Goal: Task Accomplishment & Management: Manage account settings

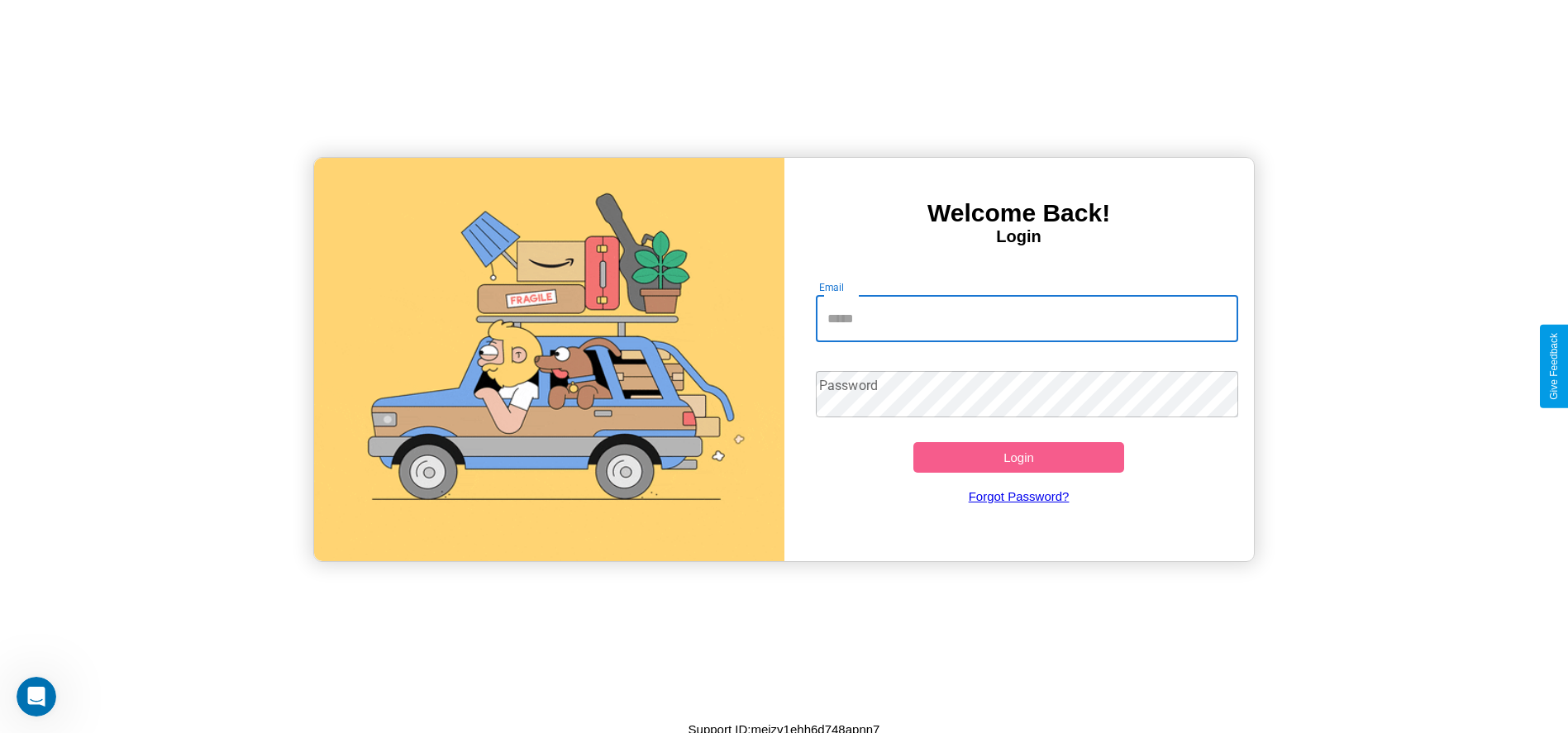
click at [1027, 318] on input "Email" at bounding box center [1027, 318] width 423 height 46
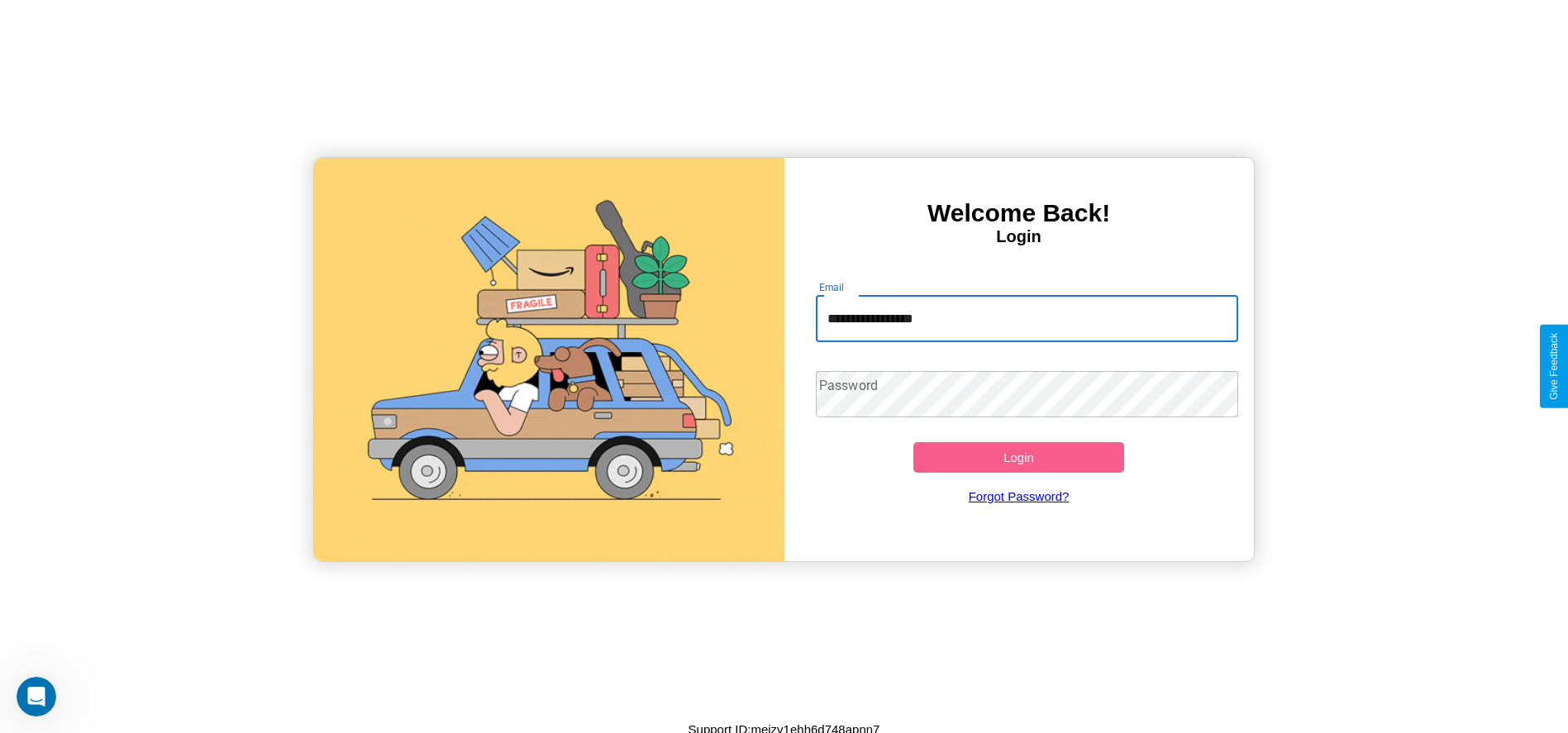
type input "**********"
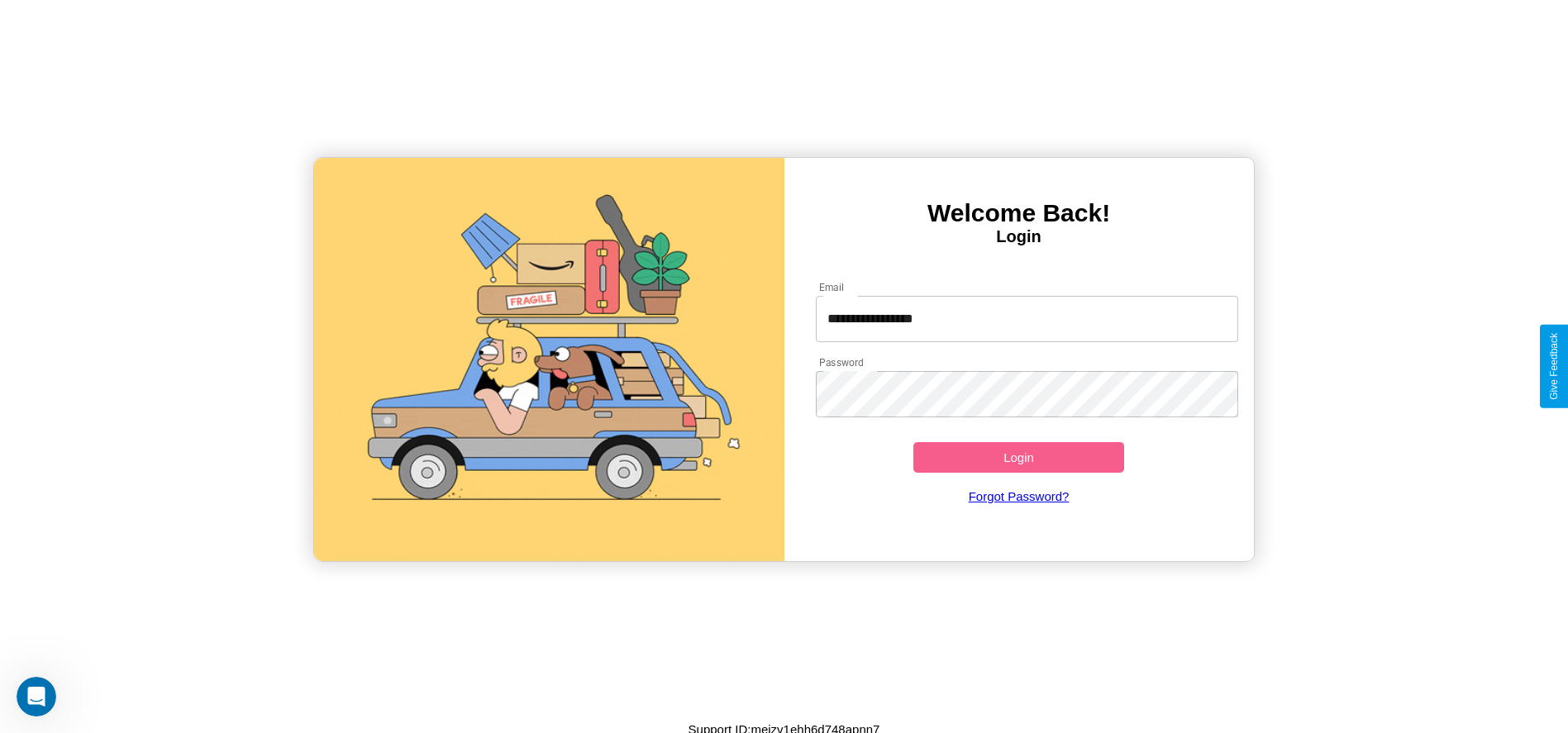
click at [1018, 457] on button "Login" at bounding box center [1019, 457] width 212 height 30
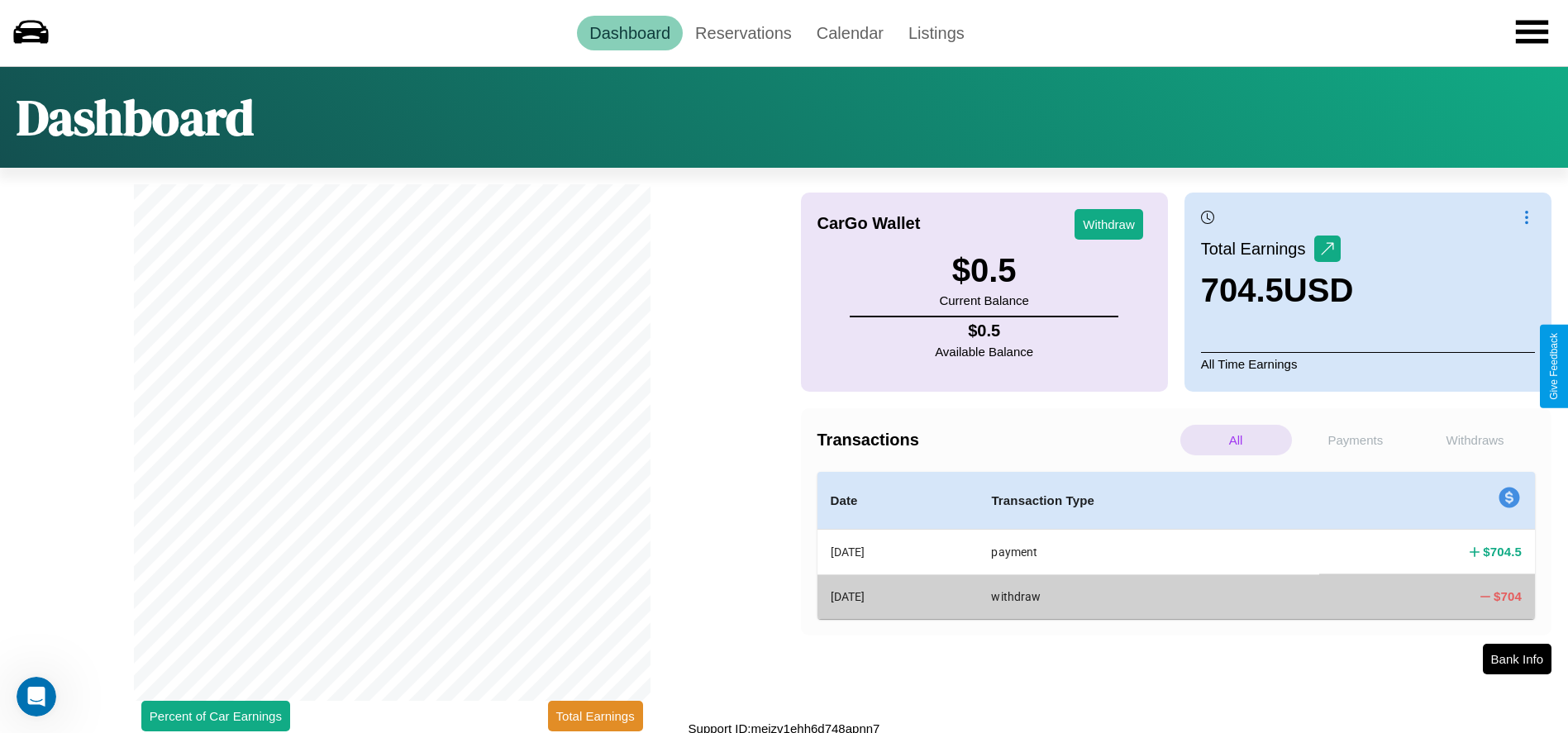
click at [1474, 440] on p "Withdraws" at bounding box center [1474, 440] width 112 height 30
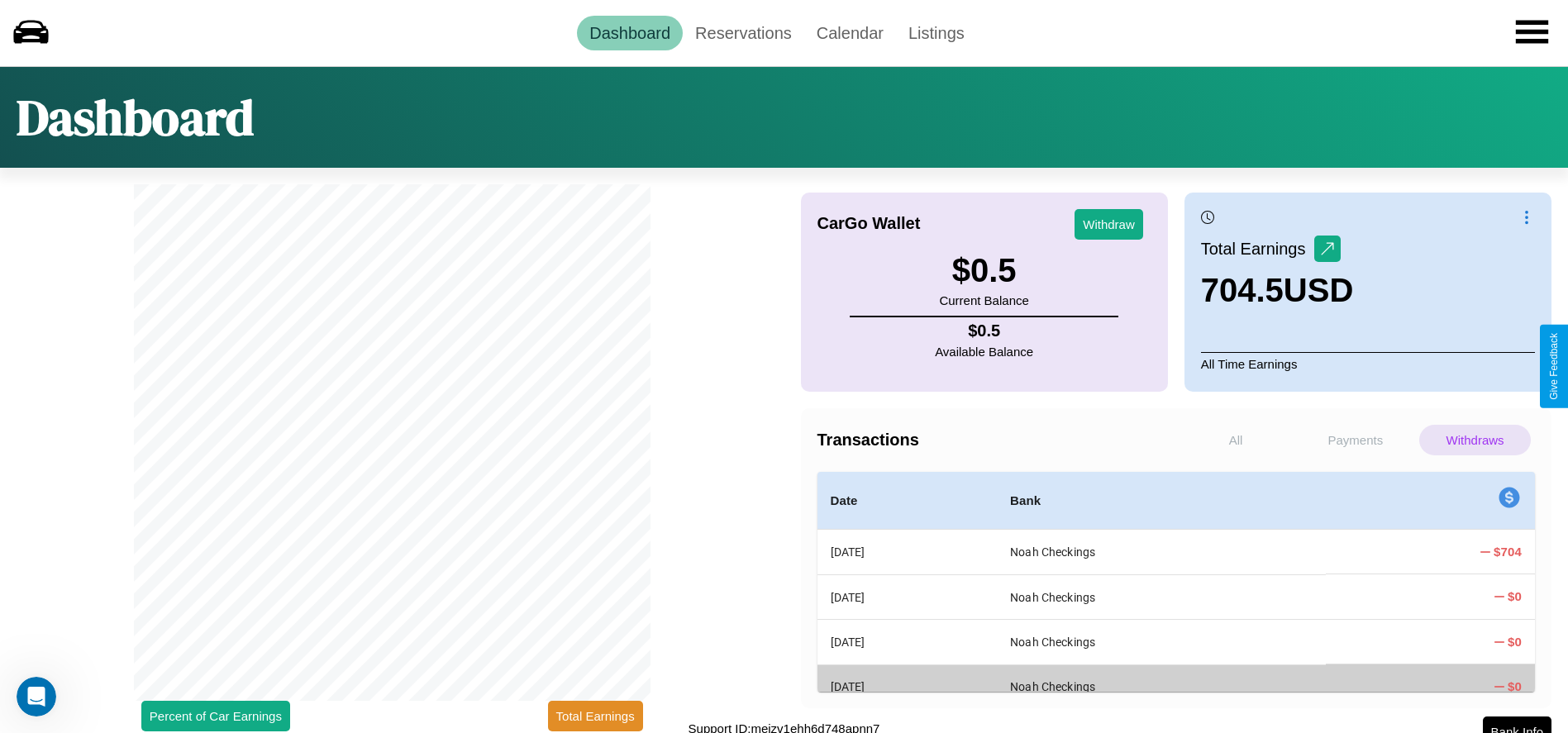
click at [1355, 440] on p "Payments" at bounding box center [1355, 440] width 112 height 30
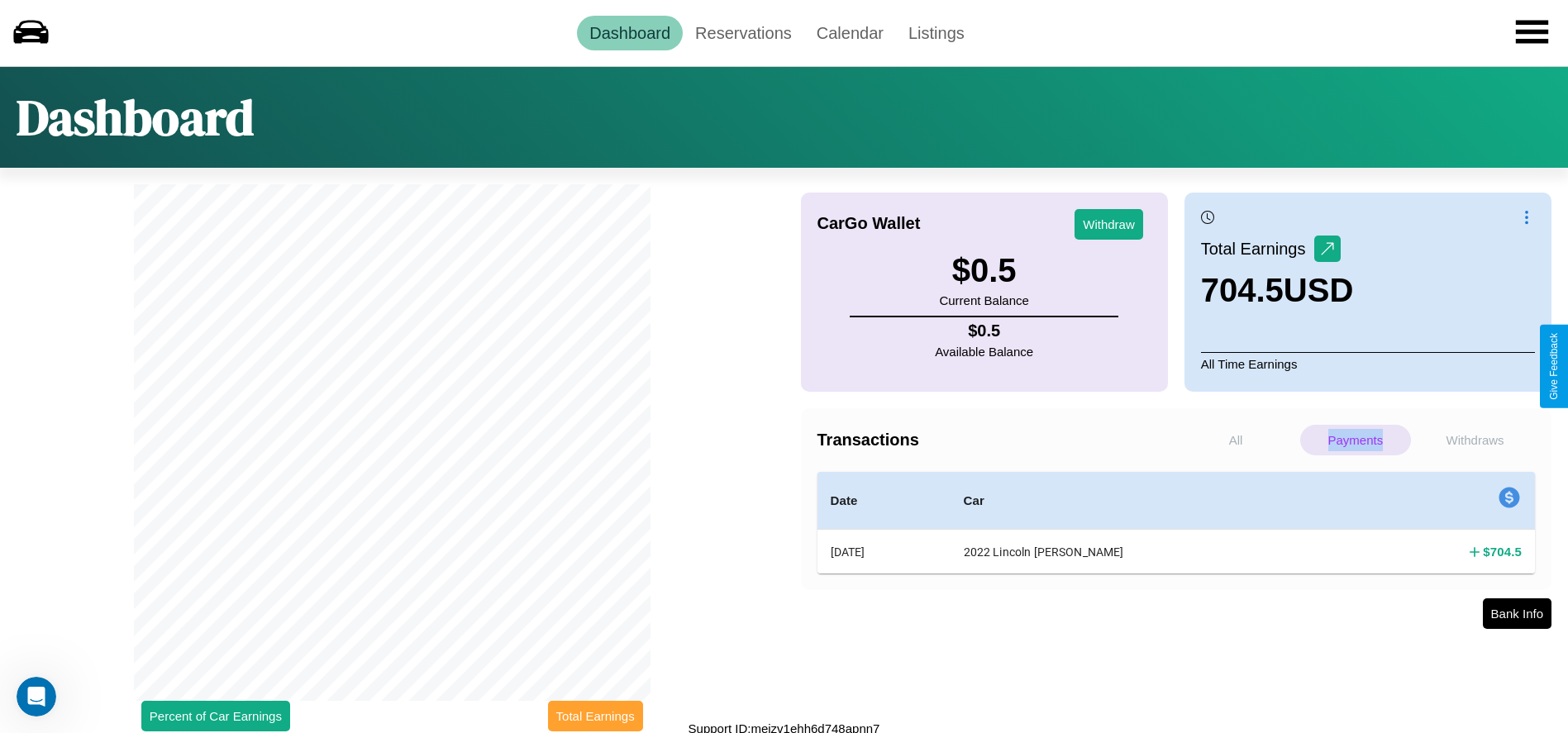
click at [595, 716] on button "Total Earnings" at bounding box center [595, 716] width 95 height 30
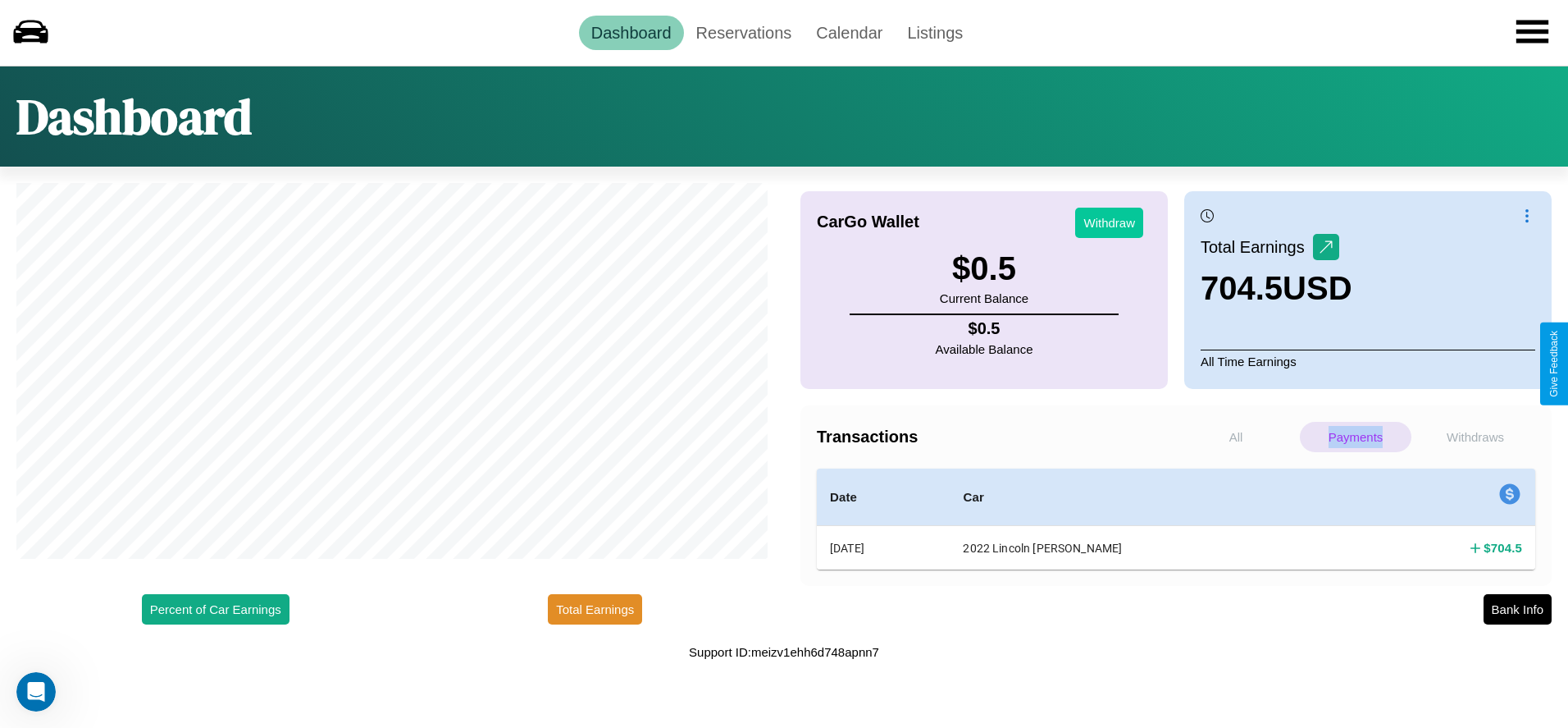
click at [1109, 222] on button "Withdraw" at bounding box center [1109, 222] width 68 height 30
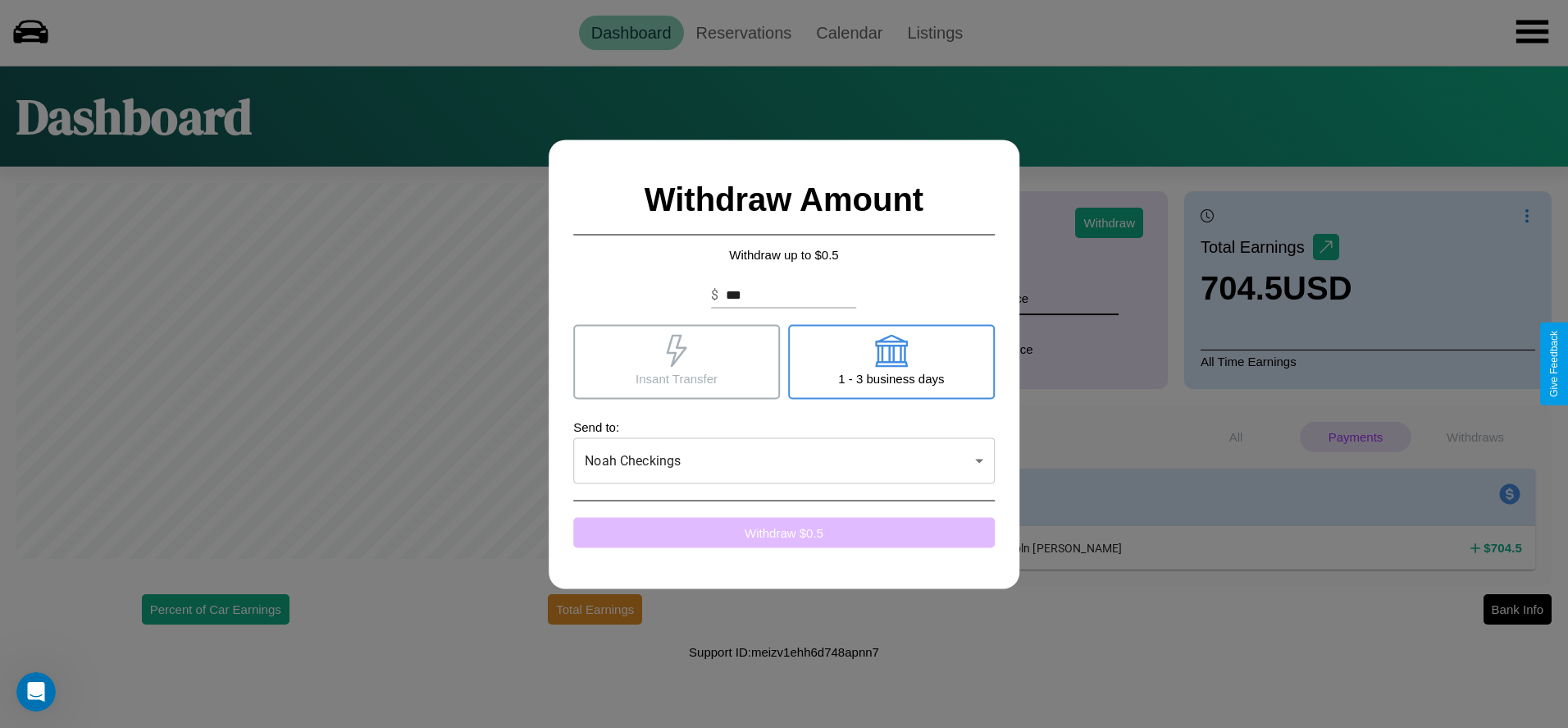
click at [784, 532] on button "Withdraw $ 0.5" at bounding box center [784, 532] width 422 height 30
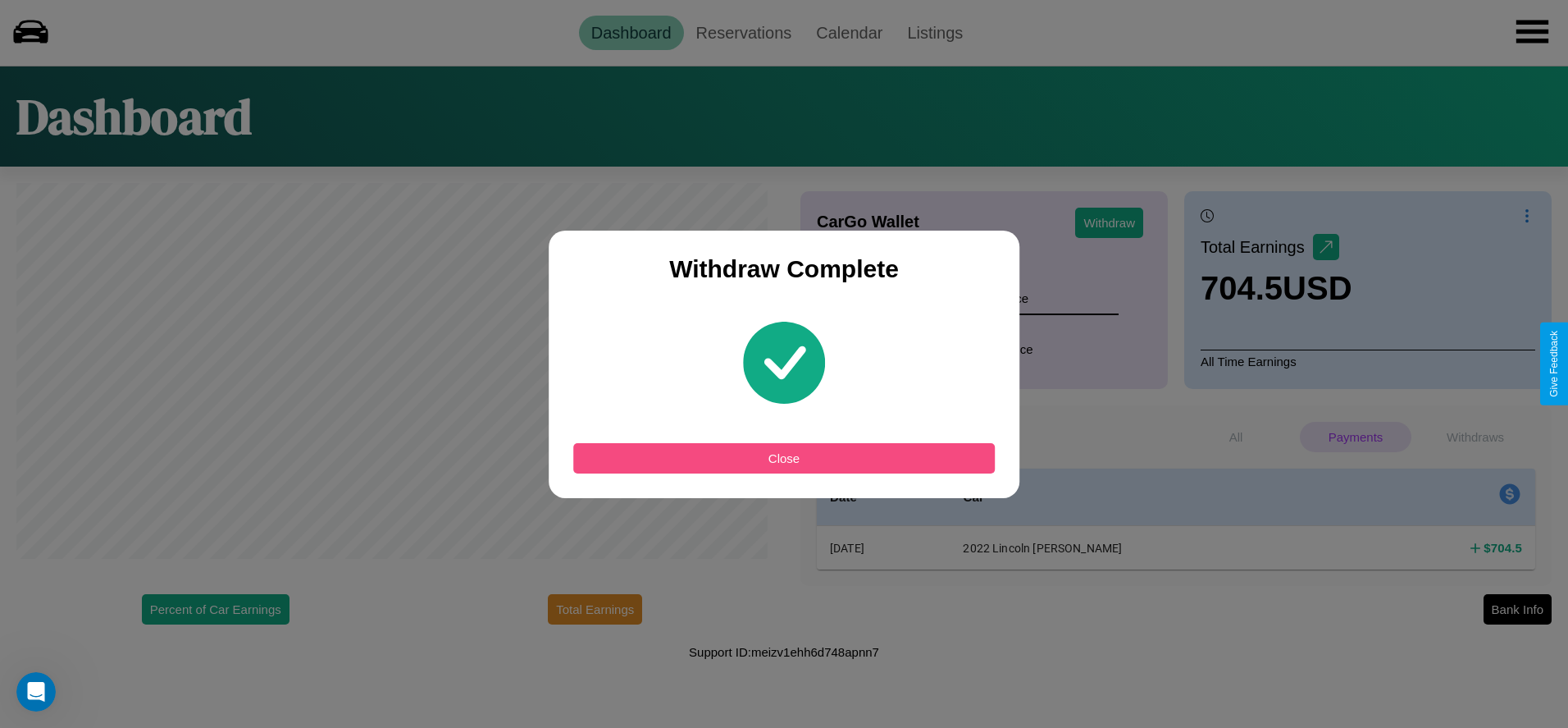
click at [784, 457] on button "Close" at bounding box center [784, 457] width 422 height 30
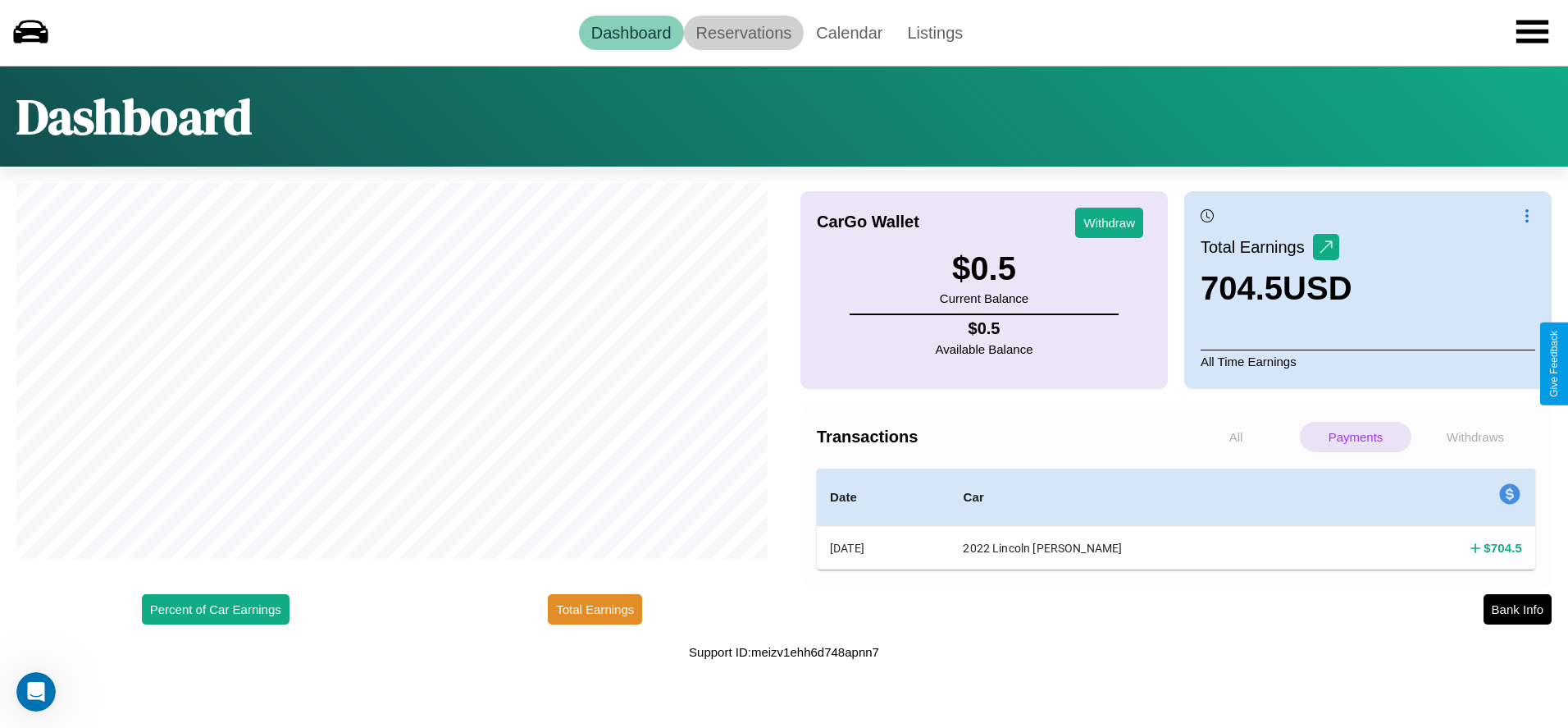
click at [743, 32] on link "Reservations" at bounding box center [744, 33] width 121 height 34
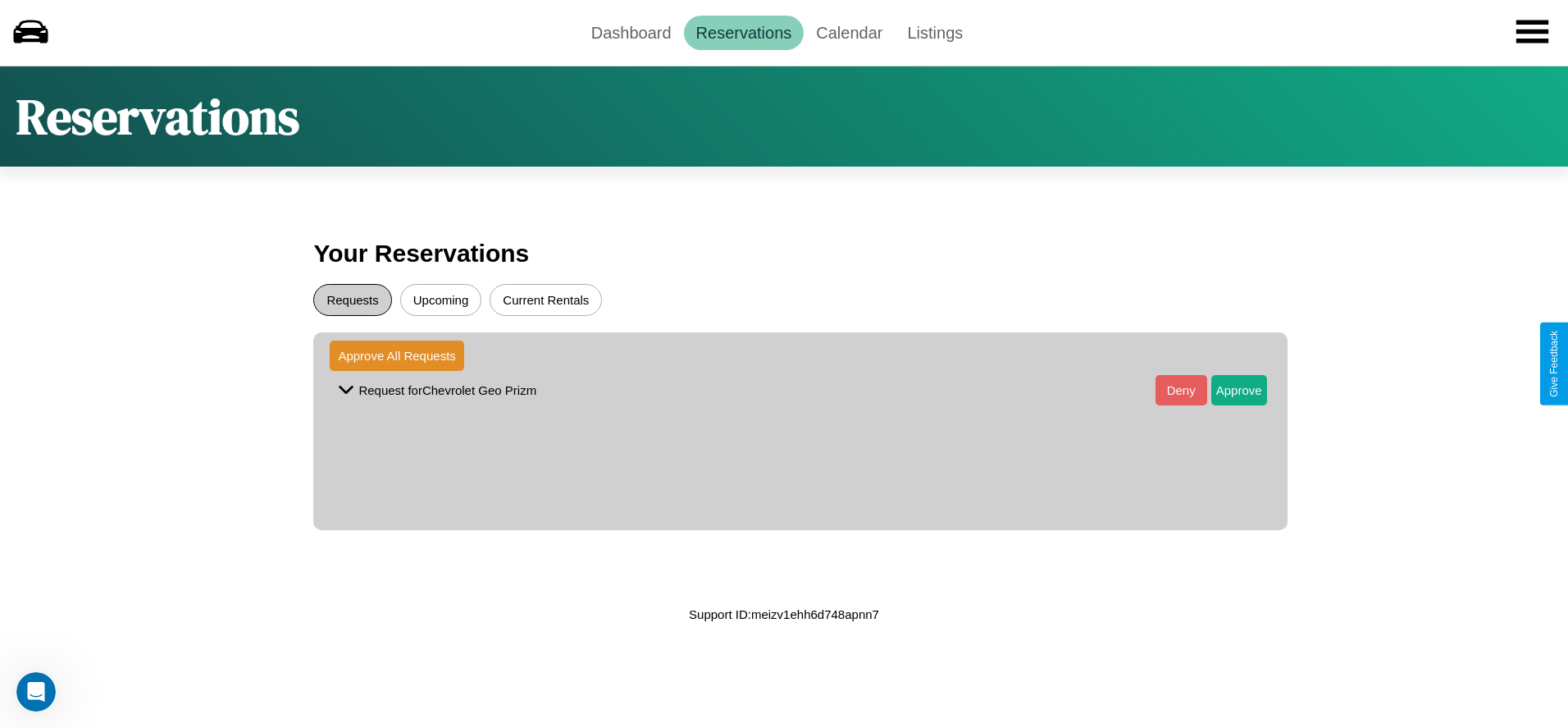
click at [353, 300] on button "Requests" at bounding box center [352, 300] width 77 height 32
click at [1226, 389] on button "Approve" at bounding box center [1239, 389] width 56 height 30
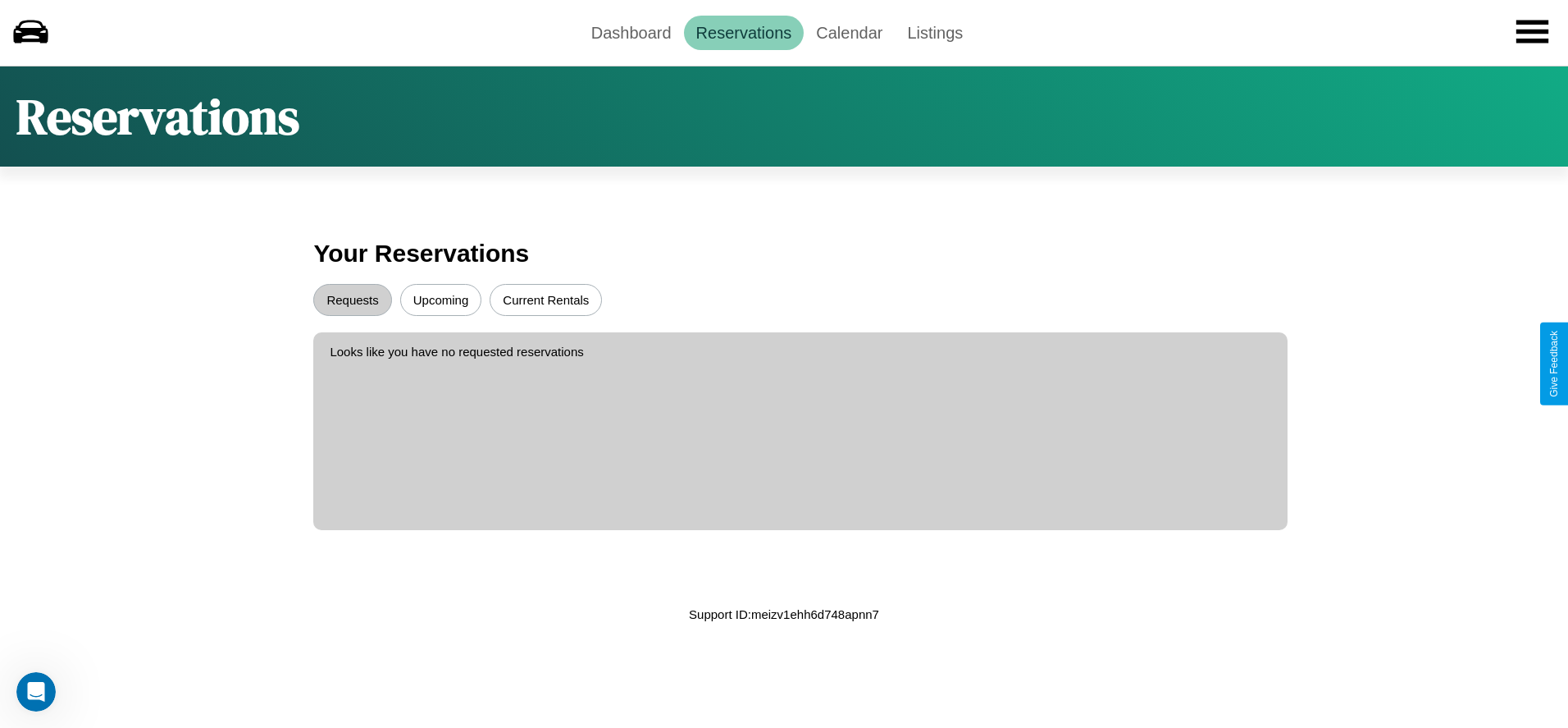
click at [440, 300] on button "Upcoming" at bounding box center [441, 300] width 82 height 32
